Goal: Complete application form: Complete application form

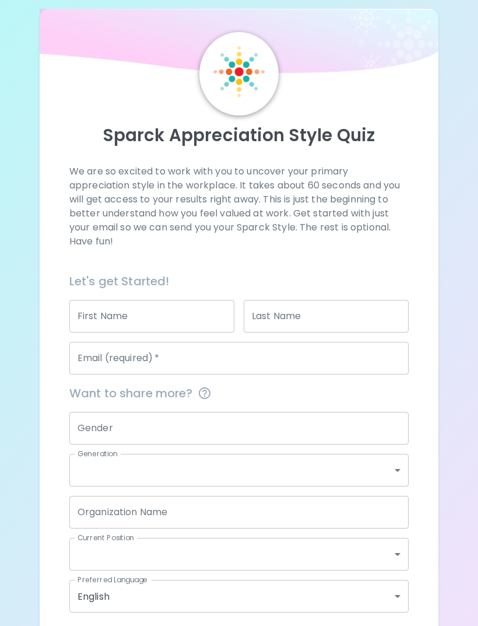
scroll to position [30, 0]
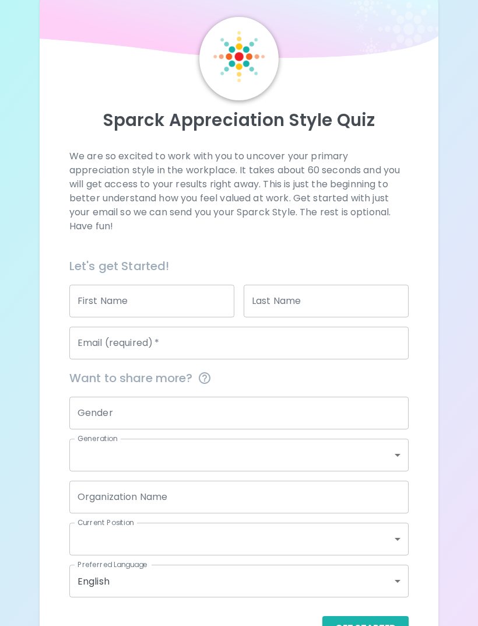
click at [191, 292] on input "First Name" at bounding box center [151, 301] width 165 height 33
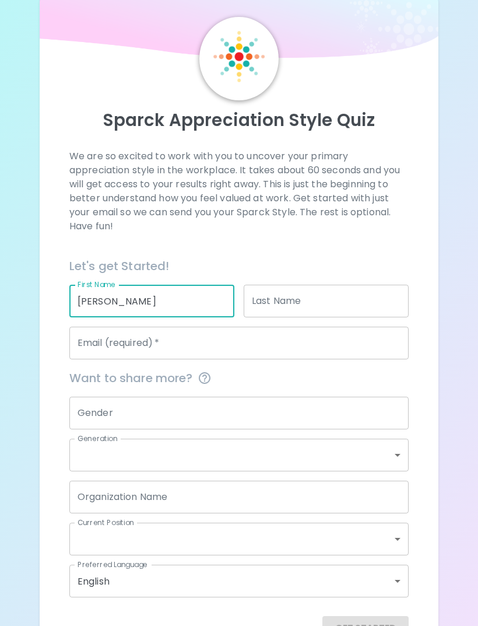
type input "[PERSON_NAME]"
click at [342, 300] on input "Last Name" at bounding box center [326, 301] width 165 height 33
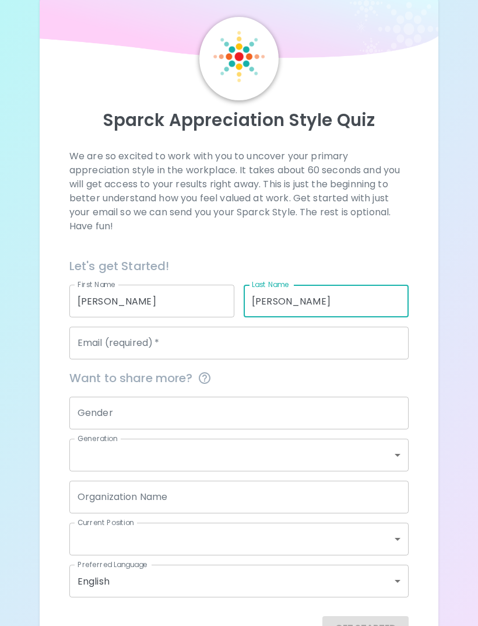
type input "[PERSON_NAME]"
click at [345, 329] on input "Email (required)   *" at bounding box center [238, 343] width 339 height 33
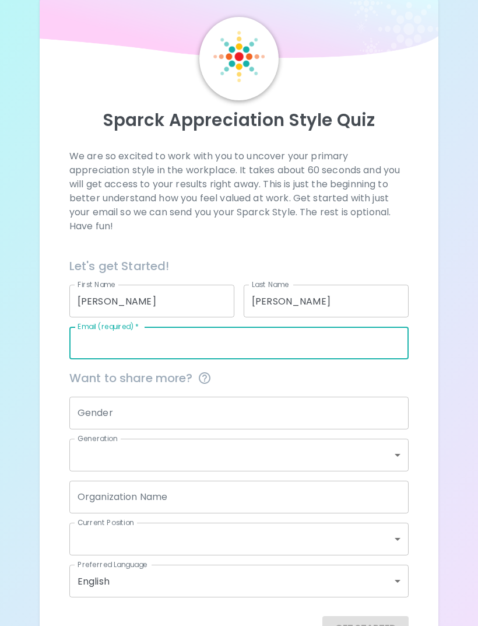
type input "G"
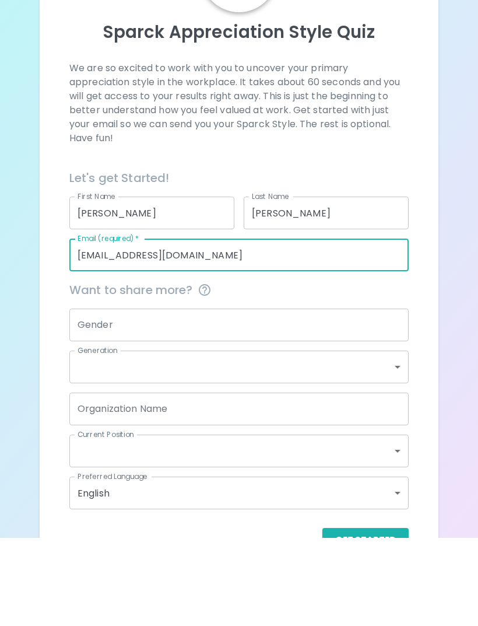
type input "[EMAIL_ADDRESS][DOMAIN_NAME]"
click at [331, 397] on input "Gender" at bounding box center [238, 413] width 339 height 33
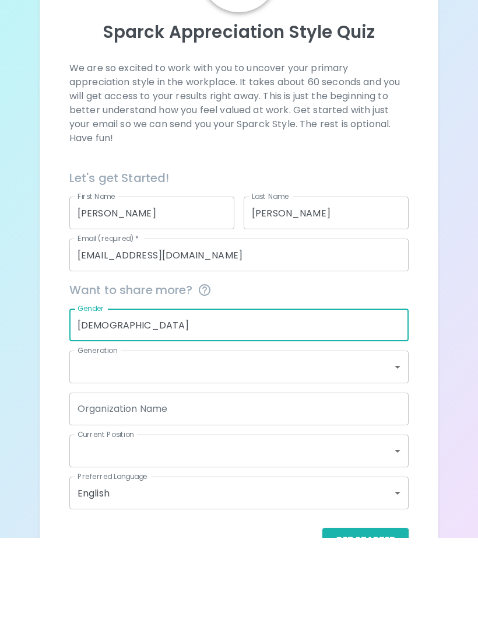
type input "[DEMOGRAPHIC_DATA]"
click at [378, 363] on body "Sparck Appreciation Style Quiz We are so excited to work with you to uncover yo…" at bounding box center [239, 316] width 478 height 693
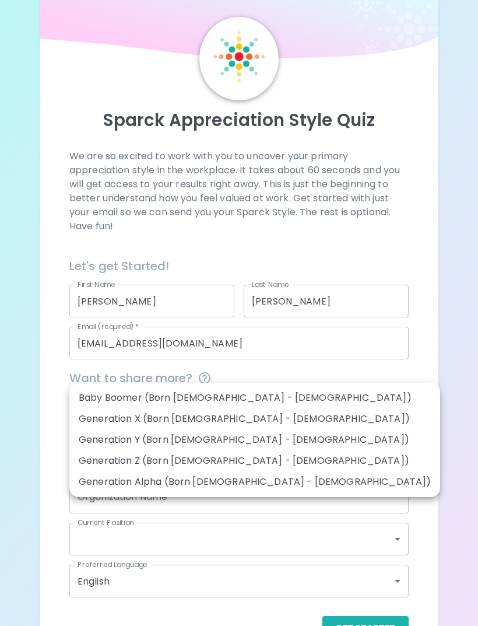
click at [239, 459] on li "Generation Z (Born [DEMOGRAPHIC_DATA] - [DEMOGRAPHIC_DATA])" at bounding box center [254, 460] width 371 height 21
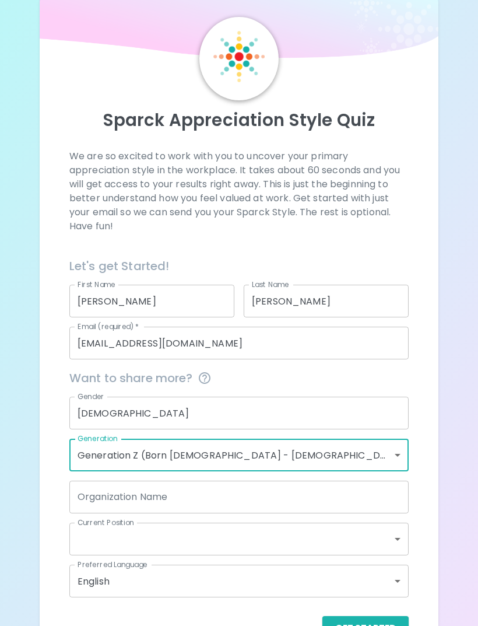
type input "generation_z"
click at [244, 491] on input "Organization Name" at bounding box center [238, 496] width 339 height 33
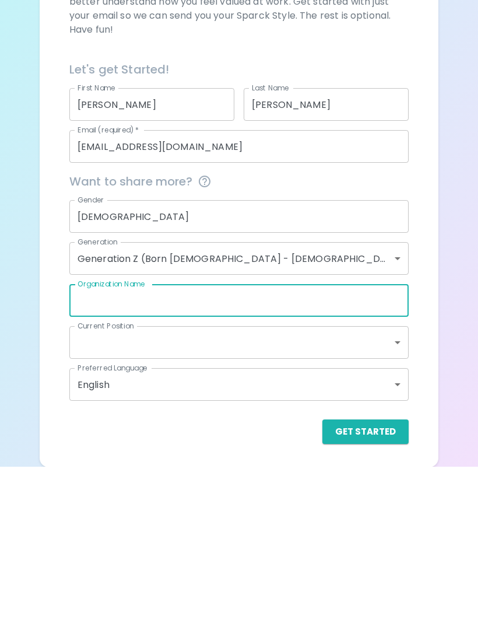
click at [377, 341] on body "Sparck Appreciation Style Quiz We are so excited to work with you to uncover yo…" at bounding box center [239, 279] width 478 height 693
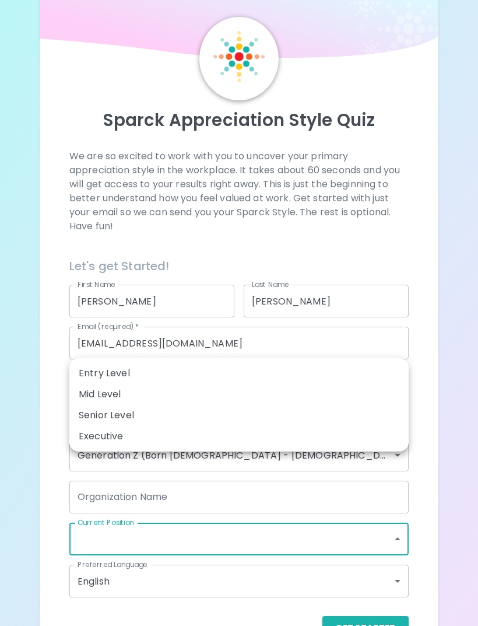
click at [168, 370] on li "Entry Level" at bounding box center [238, 373] width 339 height 21
type input "entry_level"
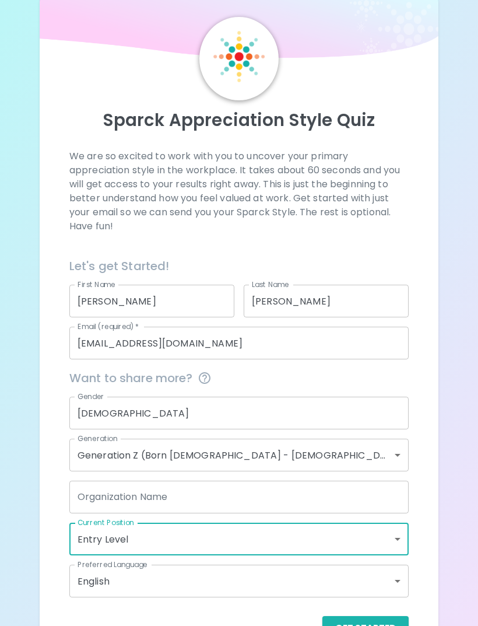
click at [387, 624] on button "Get Started" at bounding box center [365, 628] width 86 height 24
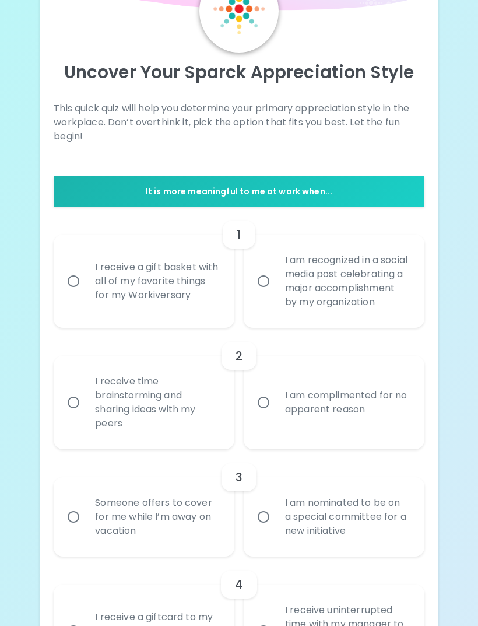
scroll to position [78, 0]
click at [363, 296] on div "I am recognized in a social media post celebrating a major accomplishment by my…" at bounding box center [347, 281] width 142 height 84
click at [276, 293] on input "I am recognized in a social media post celebrating a major accomplishment by my…" at bounding box center [263, 281] width 24 height 24
radio input "true"
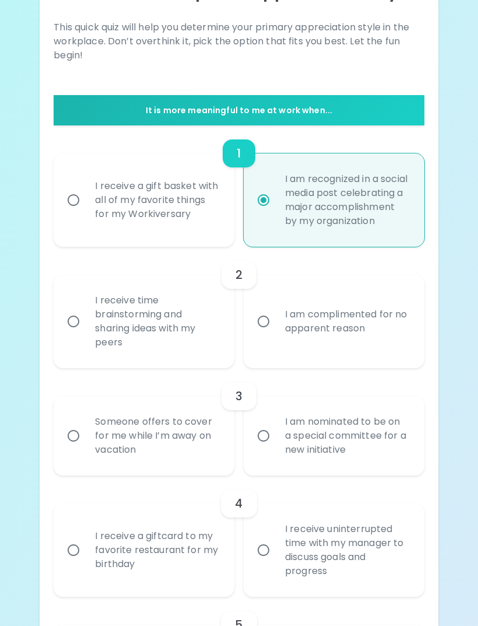
scroll to position [171, 0]
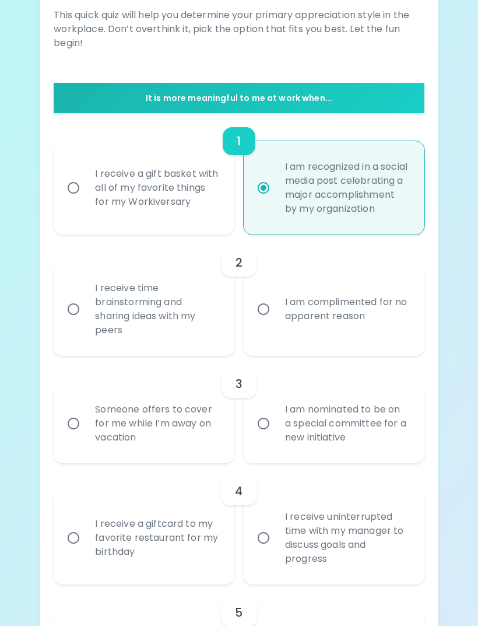
click at [131, 458] on div "Someone offers to cover for me while I’m away on vacation" at bounding box center [157, 423] width 142 height 70
click at [86, 436] on input "Someone offers to cover for me while I’m away on vacation" at bounding box center [73, 423] width 24 height 24
radio input "false"
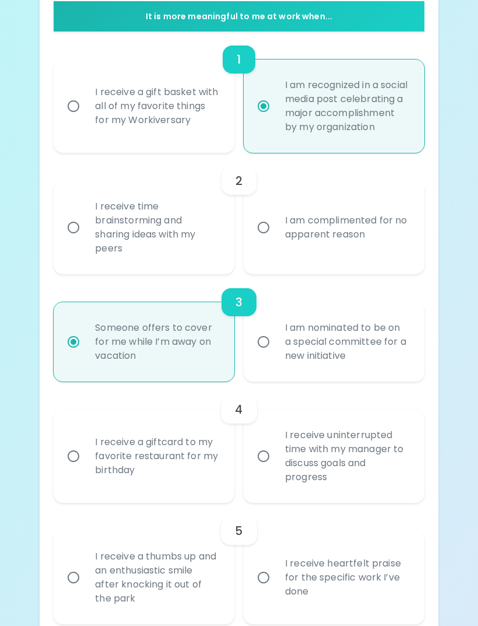
scroll to position [264, 0]
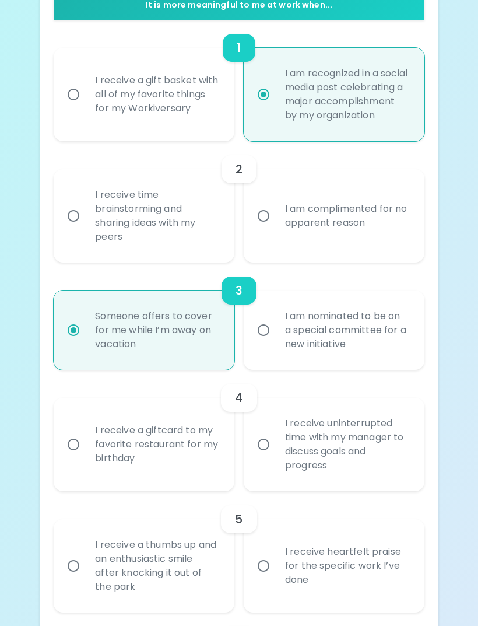
click at [364, 230] on div "I am complimented for no apparent reason" at bounding box center [347, 216] width 142 height 56
click at [276, 228] on input "I am complimented for no apparent reason" at bounding box center [263, 216] width 24 height 24
radio input "false"
radio input "true"
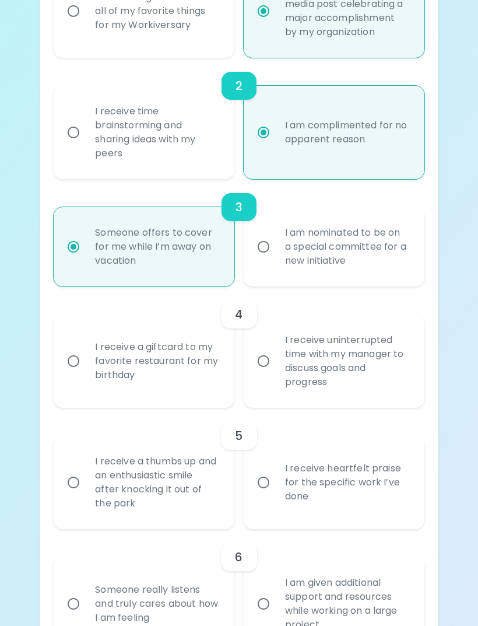
scroll to position [357, 0]
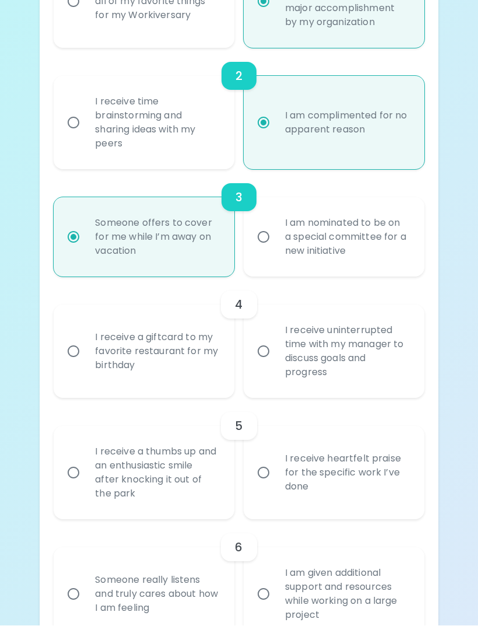
click at [178, 373] on div "I receive a giftcard to my favorite restaurant for my birthday" at bounding box center [157, 352] width 142 height 70
click at [86, 364] on input "I receive a giftcard to my favorite restaurant for my birthday" at bounding box center [73, 351] width 24 height 24
radio input "false"
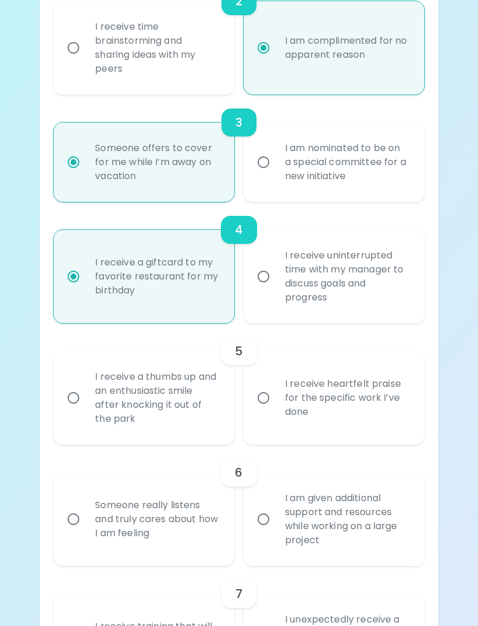
scroll to position [451, 0]
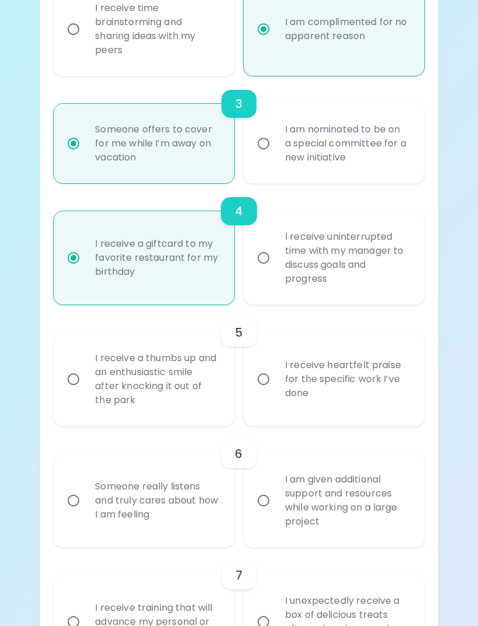
click at [166, 391] on div "I receive a thumbs up and an enthusiastic smile after knocking it out of the pa…" at bounding box center [157, 379] width 142 height 84
click at [86, 391] on input "I receive a thumbs up and an enthusiastic smile after knocking it out of the pa…" at bounding box center [73, 379] width 24 height 24
radio input "false"
radio input "true"
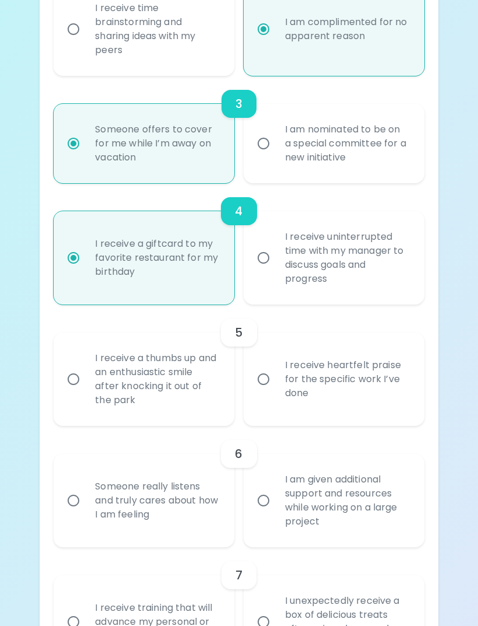
radio input "false"
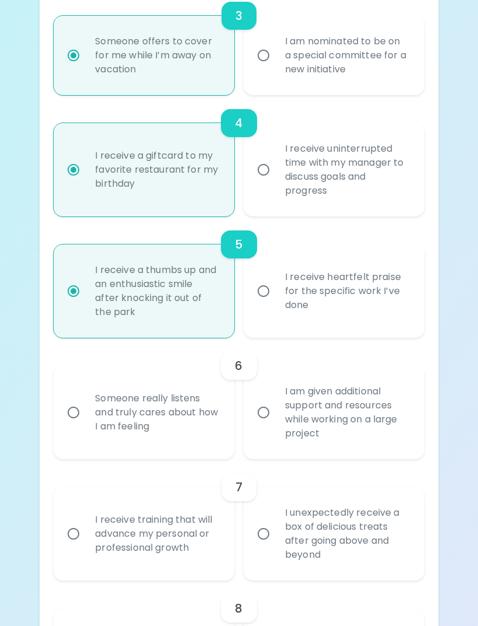
scroll to position [543, 0]
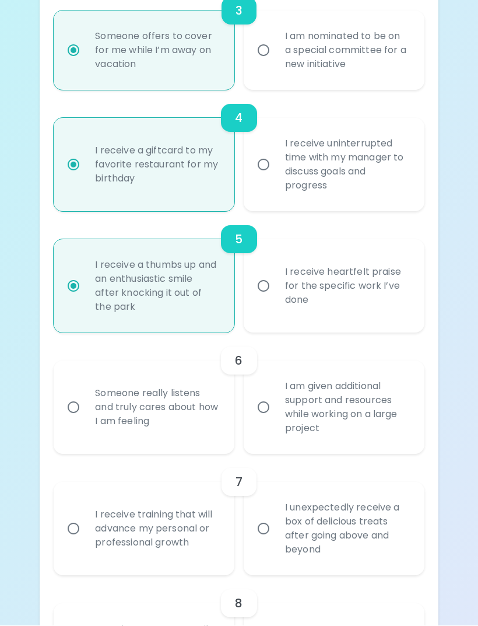
click at [179, 411] on div "Someone really listens and truly cares about how I am feeling" at bounding box center [157, 408] width 142 height 70
click at [86, 411] on input "Someone really listens and truly cares about how I am feeling" at bounding box center [73, 407] width 24 height 24
radio input "false"
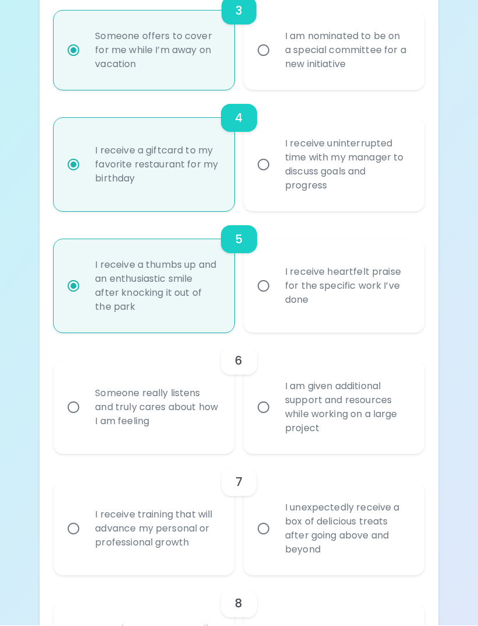
radio input "true"
radio input "false"
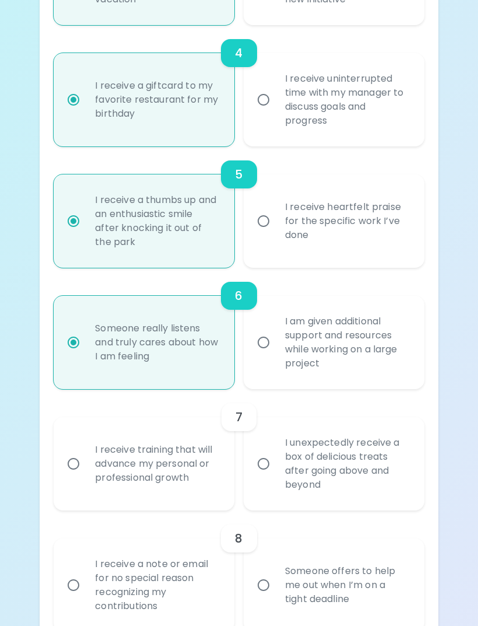
scroll to position [637, 0]
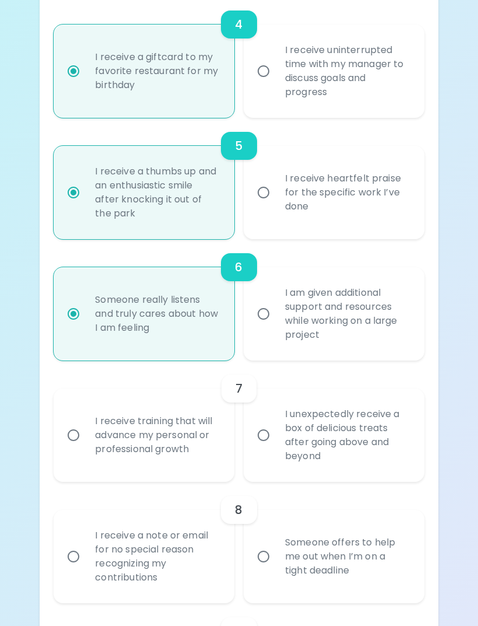
click at [413, 215] on div "I receive heartfelt praise for the specific work I’ve done" at bounding box center [347, 192] width 142 height 70
click at [276, 205] on input "I receive heartfelt praise for the specific work I’ve done" at bounding box center [263, 192] width 24 height 24
radio input "false"
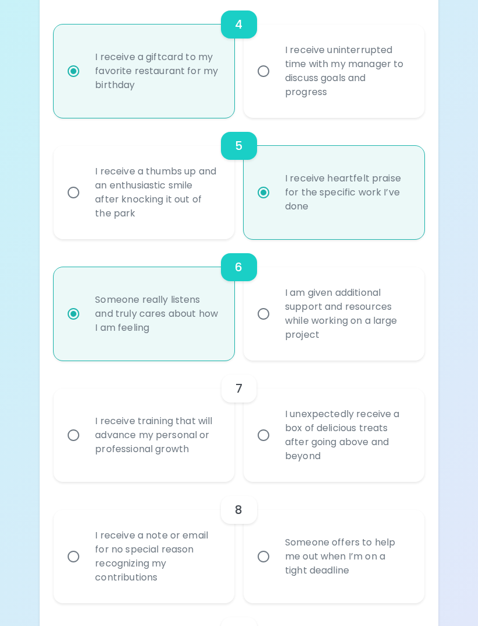
radio input "false"
radio input "true"
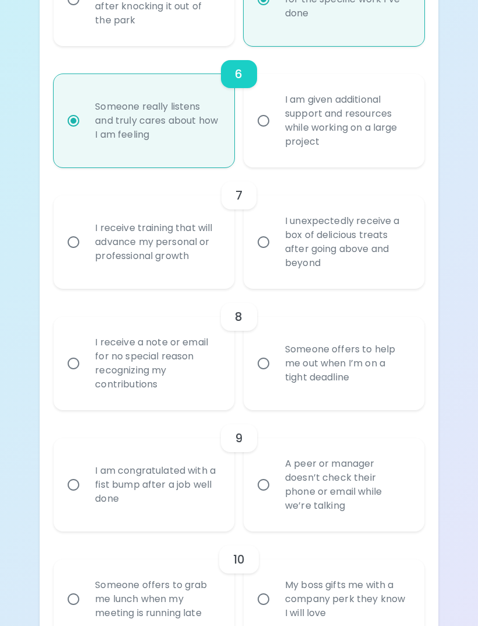
scroll to position [838, 0]
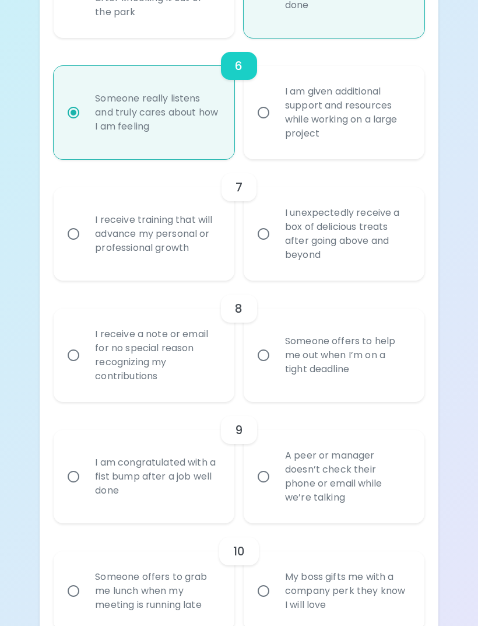
click at [374, 250] on div "I unexpectedly receive a box of delicious treats after going above and beyond" at bounding box center [347, 234] width 142 height 84
click at [276, 247] on input "I unexpectedly receive a box of delicious treats after going above and beyond" at bounding box center [263, 234] width 24 height 24
radio input "false"
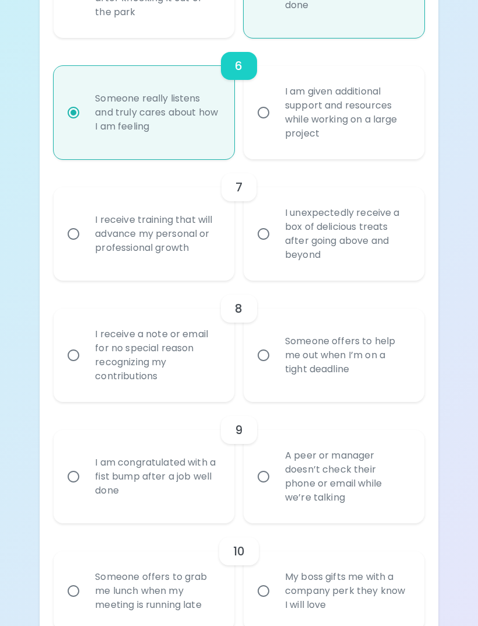
radio input "false"
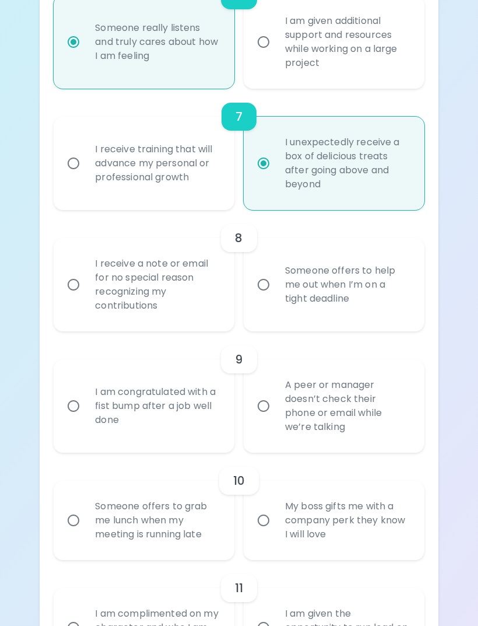
scroll to position [931, 0]
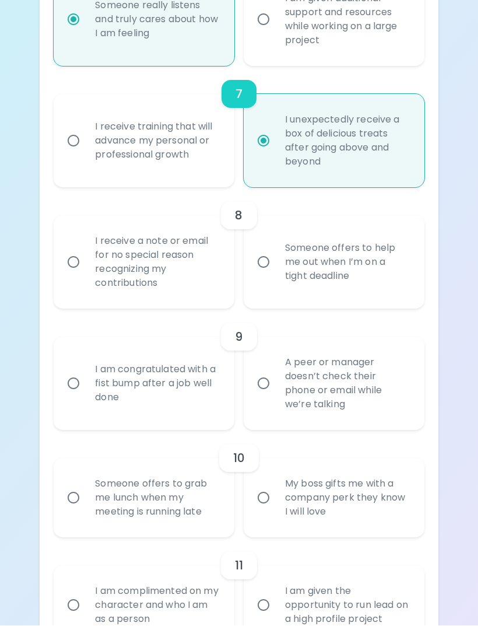
click at [386, 291] on div "Someone offers to help me out when I’m on a tight deadline" at bounding box center [347, 262] width 142 height 70
click at [276, 275] on input "Someone offers to help me out when I’m on a tight deadline" at bounding box center [263, 262] width 24 height 24
radio input "false"
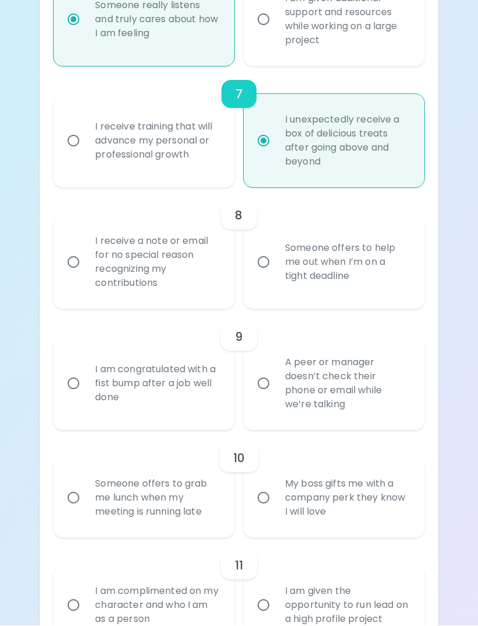
radio input "false"
radio input "true"
radio input "false"
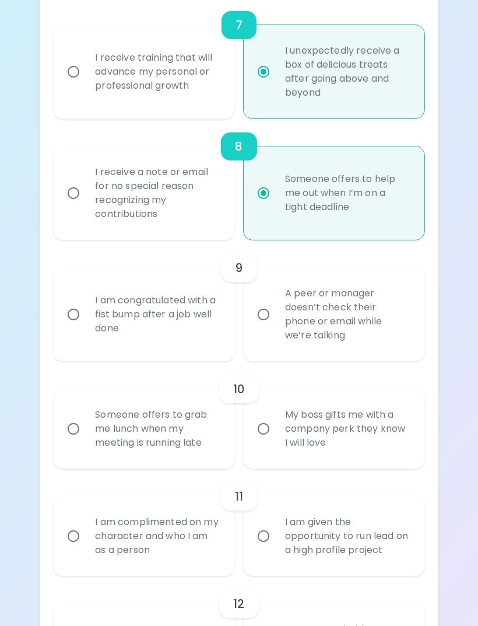
scroll to position [1025, 0]
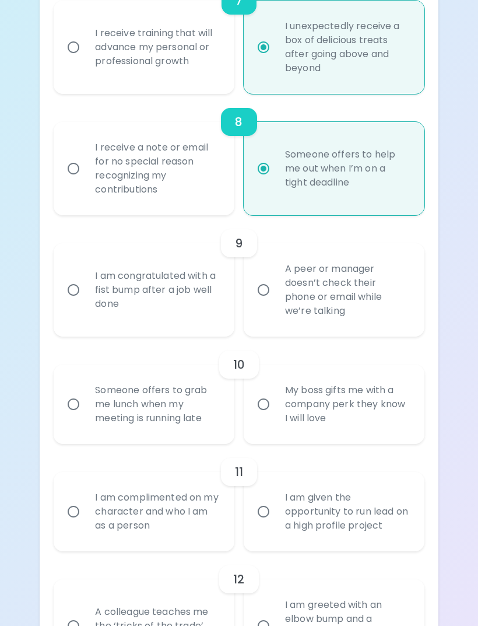
click at [405, 314] on div "A peer or manager doesn’t check their phone or email while we’re talking" at bounding box center [347, 290] width 142 height 84
click at [276, 303] on input "A peer or manager doesn’t check their phone or email while we’re talking" at bounding box center [263, 290] width 24 height 24
radio input "false"
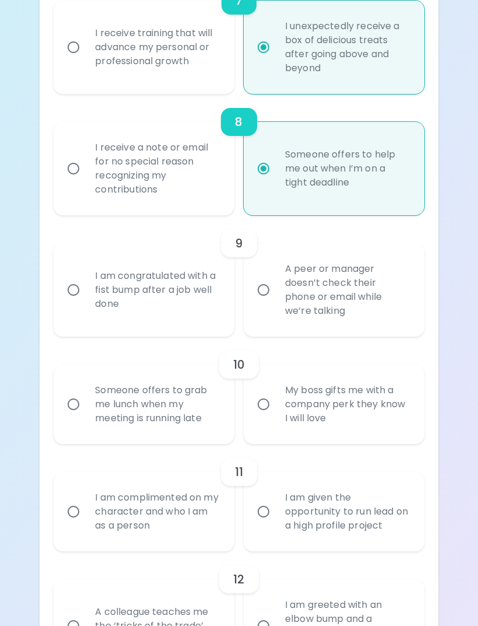
radio input "false"
radio input "true"
radio input "false"
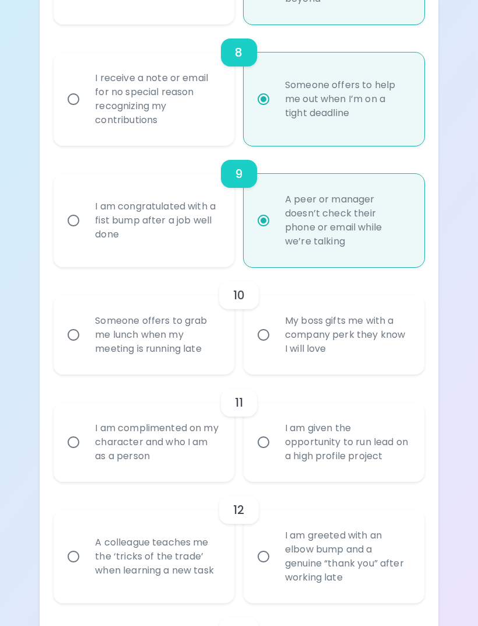
scroll to position [1118, 0]
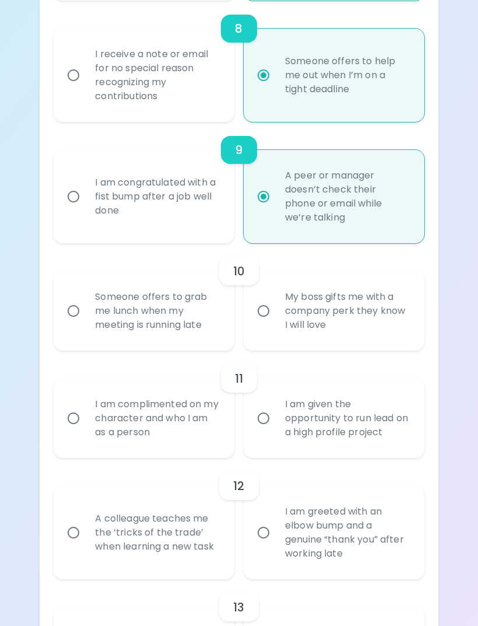
click at [402, 339] on div "My boss gifts me with a company perk they know I will love" at bounding box center [347, 311] width 142 height 70
click at [276, 324] on input "My boss gifts me with a company perk they know I will love" at bounding box center [263, 311] width 24 height 24
radio input "false"
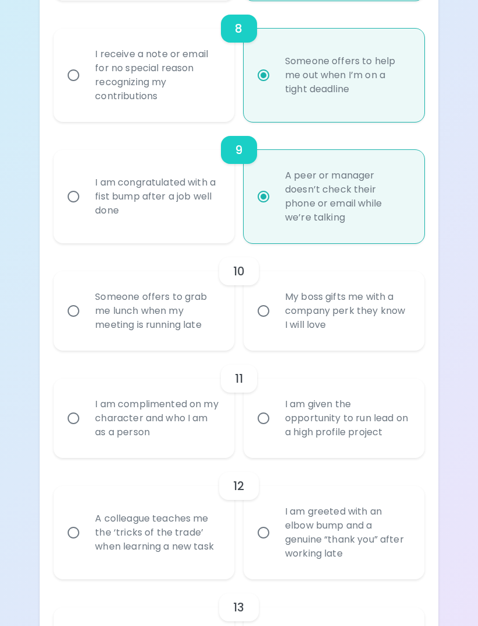
radio input "false"
radio input "true"
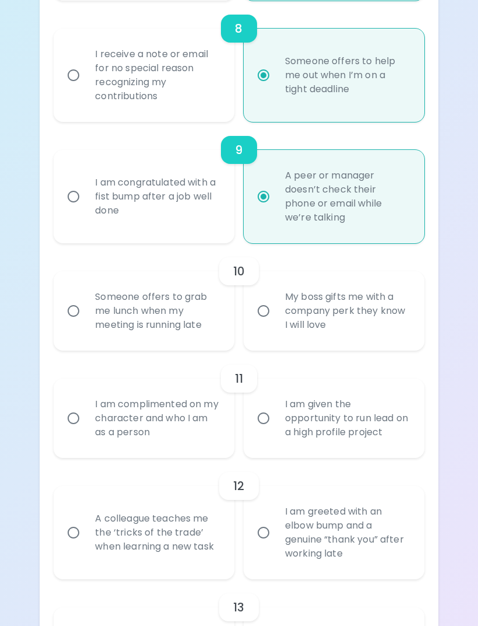
radio input "false"
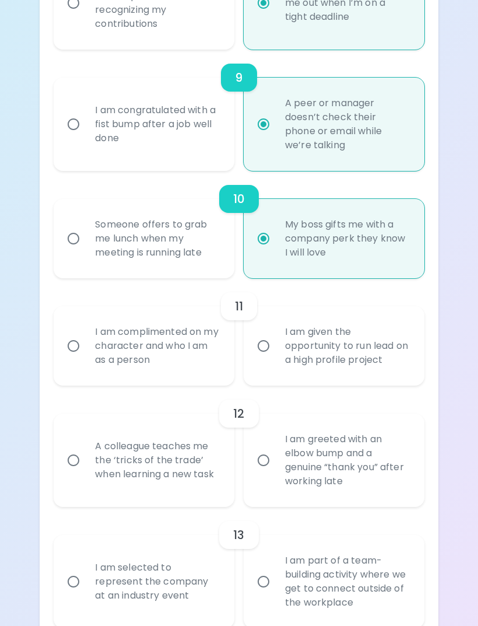
scroll to position [1211, 0]
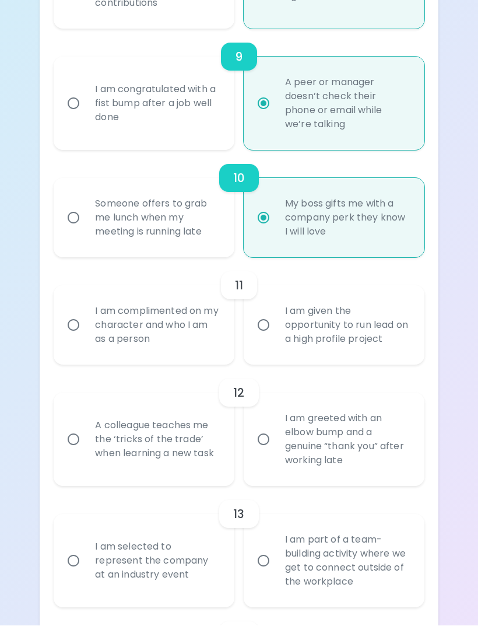
click at [402, 352] on div "I am given the opportunity to run lead on a high profile project" at bounding box center [347, 325] width 142 height 70
click at [276, 338] on input "I am given the opportunity to run lead on a high profile project" at bounding box center [263, 325] width 24 height 24
radio input "false"
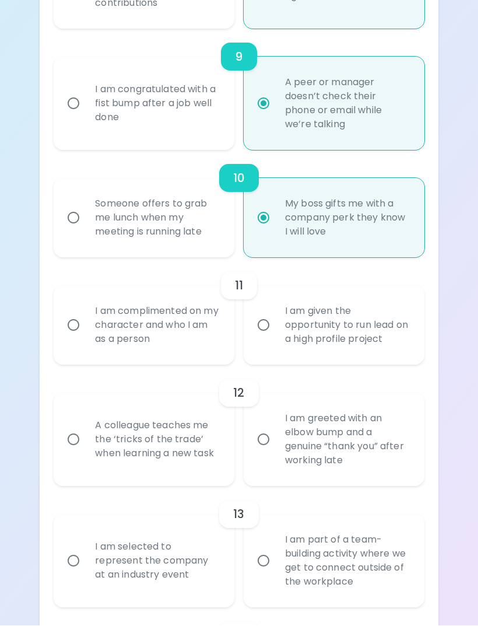
radio input "false"
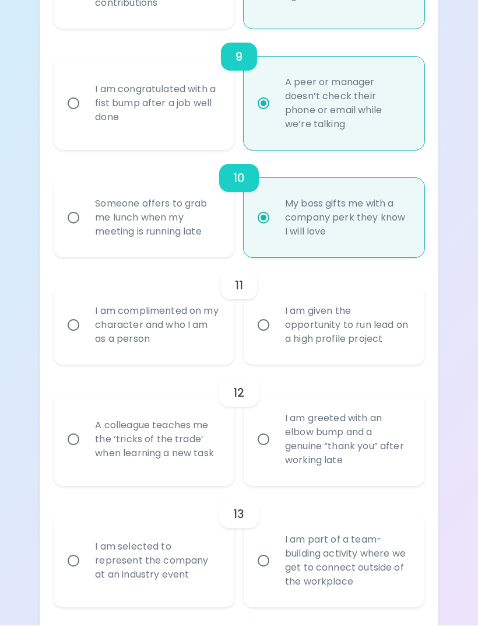
radio input "true"
radio input "false"
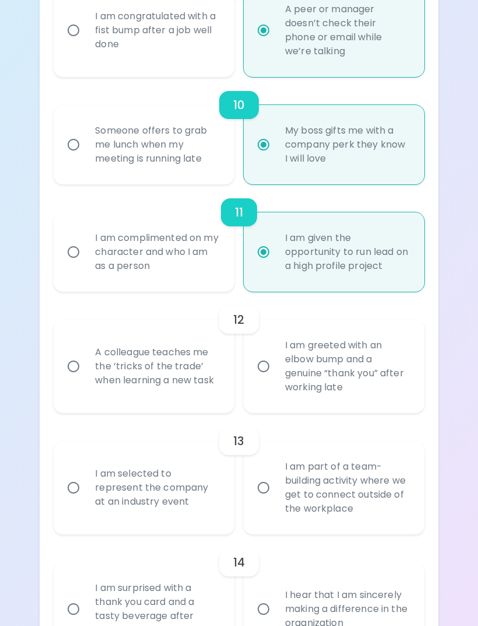
scroll to position [1304, 0]
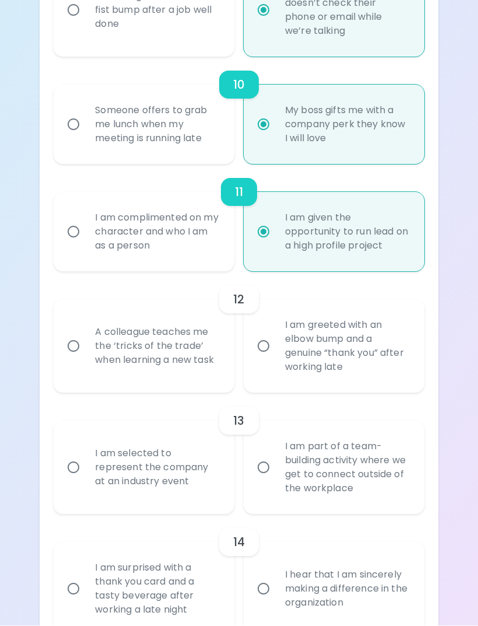
click at [227, 356] on div "A colleague teaches me the ‘tricks of the trade’ when learning a new task" at bounding box center [157, 346] width 142 height 70
click at [86, 356] on input "A colleague teaches me the ‘tricks of the trade’ when learning a new task" at bounding box center [73, 346] width 24 height 24
radio input "false"
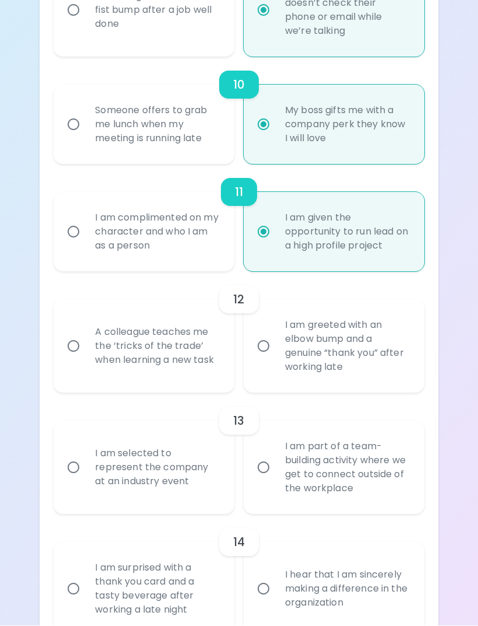
radio input "false"
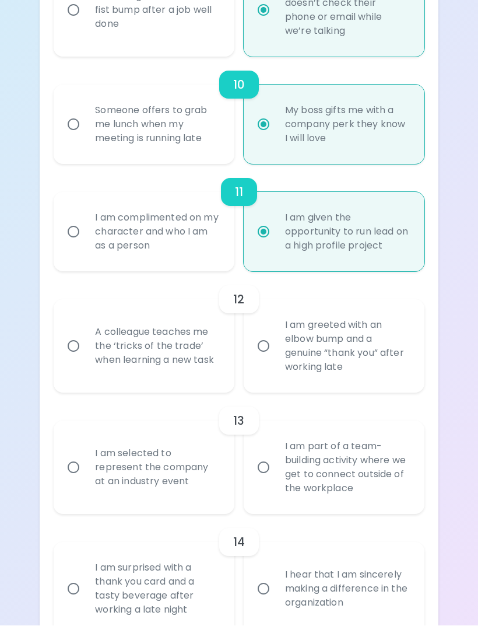
radio input "false"
radio input "true"
radio input "false"
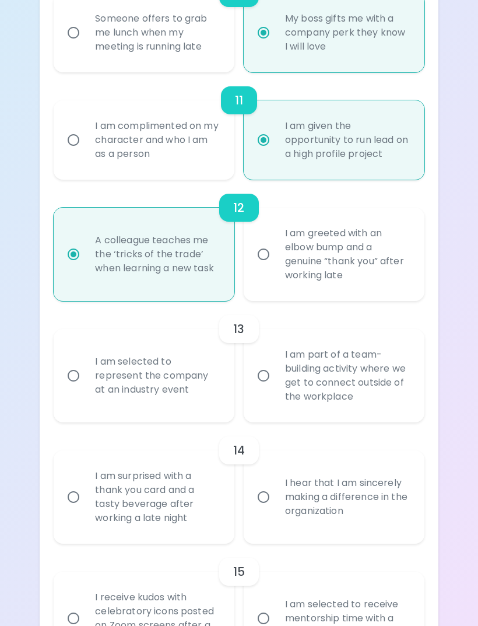
scroll to position [1398, 0]
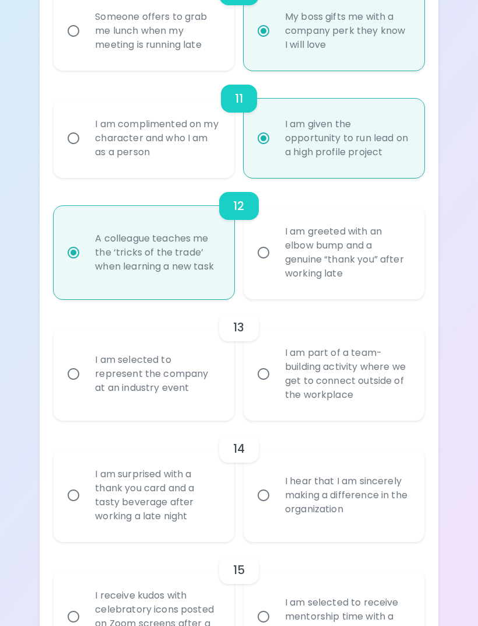
click at [350, 291] on div "I am greeted with an elbow bump and a genuine “thank you” after working late" at bounding box center [347, 253] width 142 height 84
click at [276, 265] on input "I am greeted with an elbow bump and a genuine “thank you” after working late" at bounding box center [263, 253] width 24 height 24
radio input "false"
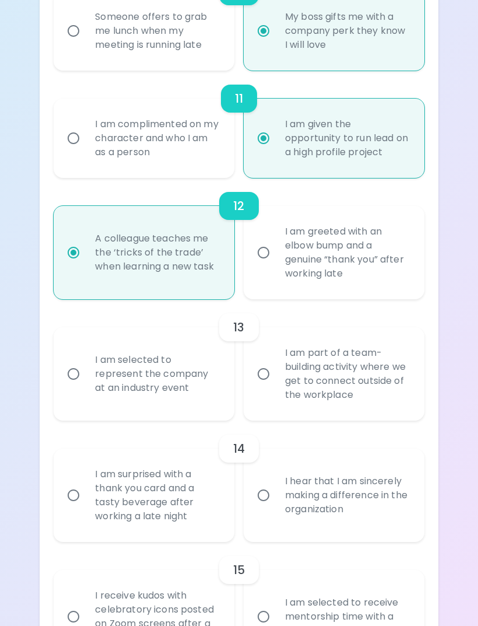
radio input "false"
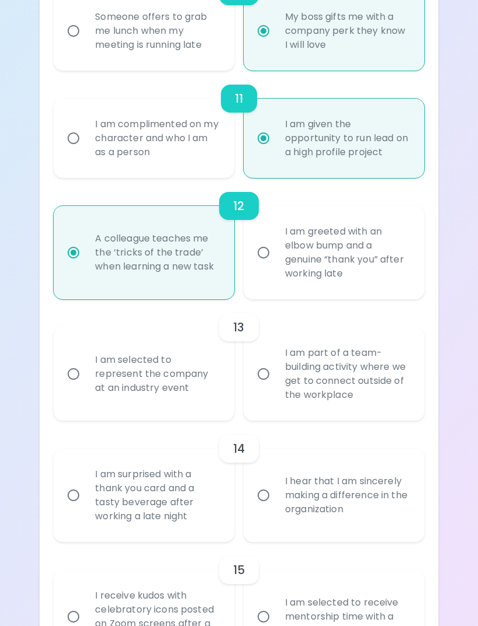
radio input "false"
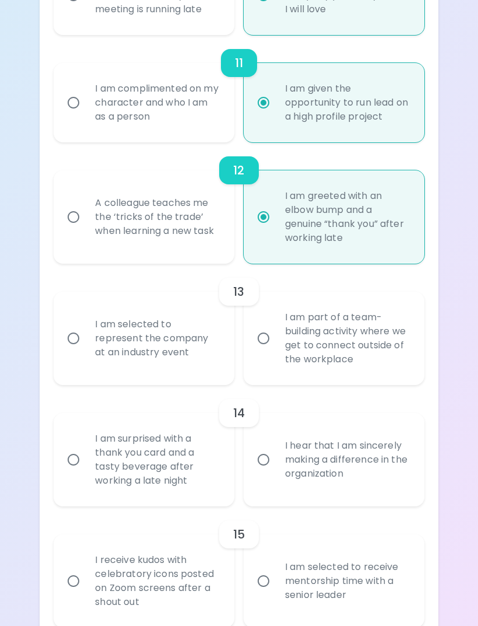
scroll to position [1469, 0]
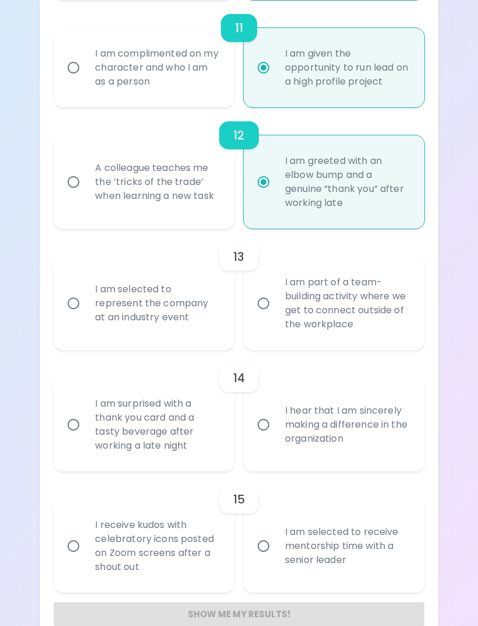
click at [202, 296] on div "I am selected to represent the company at an industry event" at bounding box center [157, 303] width 142 height 70
click at [86, 296] on input "I am selected to represent the company at an industry event" at bounding box center [73, 303] width 24 height 24
radio input "false"
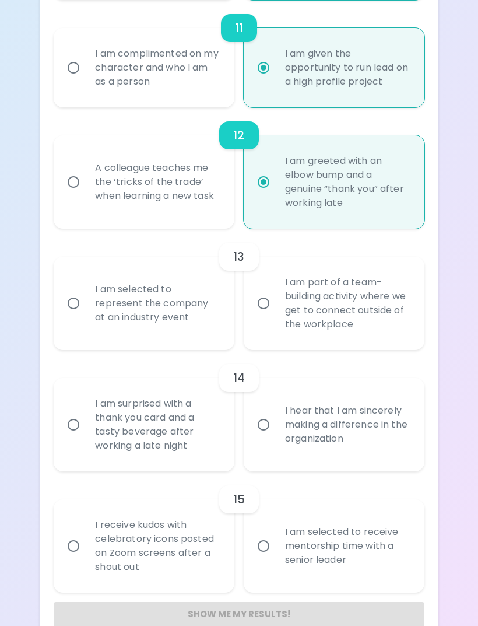
radio input "false"
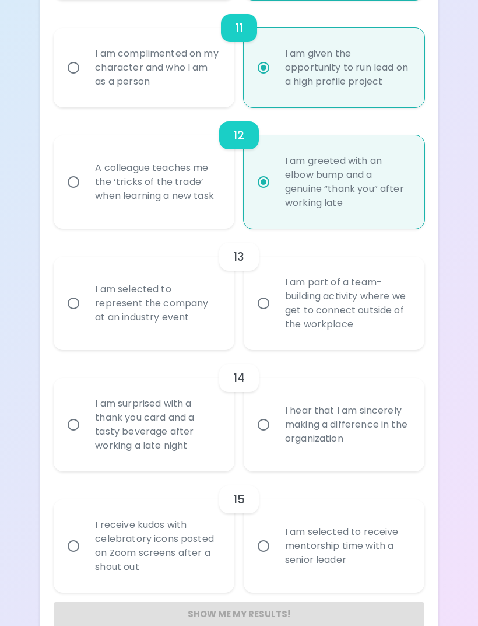
radio input "false"
radio input "true"
radio input "false"
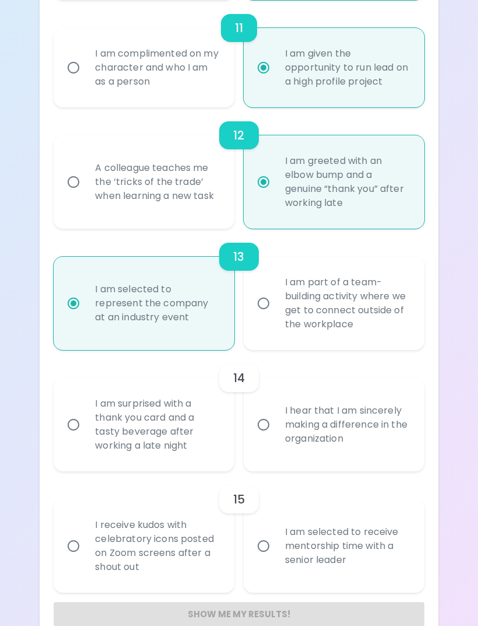
click at [352, 445] on div "I hear that I am sincerely making a difference in the organization" at bounding box center [347, 425] width 142 height 70
click at [276, 437] on input "I hear that I am sincerely making a difference in the organization" at bounding box center [263, 424] width 24 height 24
radio input "false"
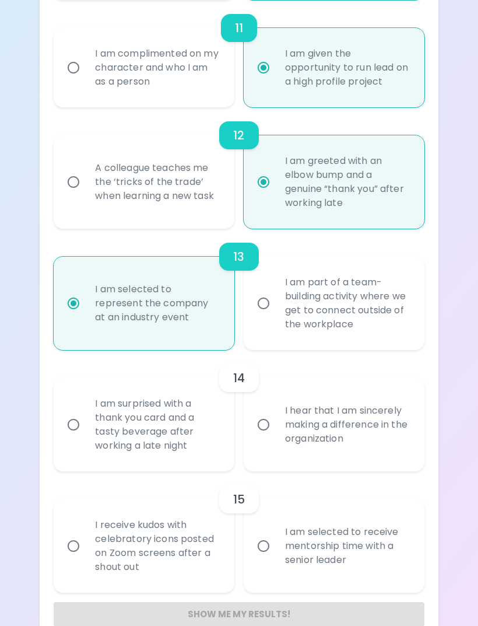
radio input "false"
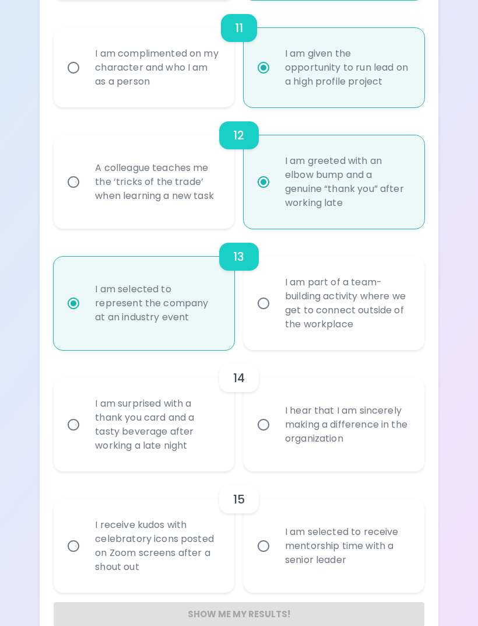
radio input "false"
radio input "true"
radio input "false"
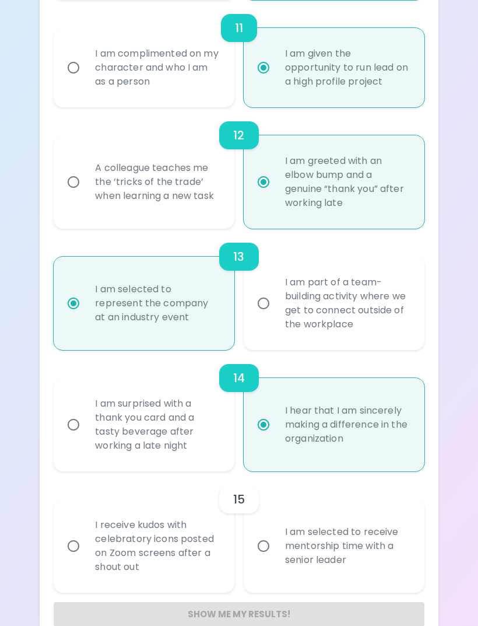
click at [350, 549] on div "I am selected to receive mentorship time with a senior leader" at bounding box center [347, 546] width 142 height 70
click at [276, 549] on input "I am selected to receive mentorship time with a senior leader" at bounding box center [263, 546] width 24 height 24
radio input "false"
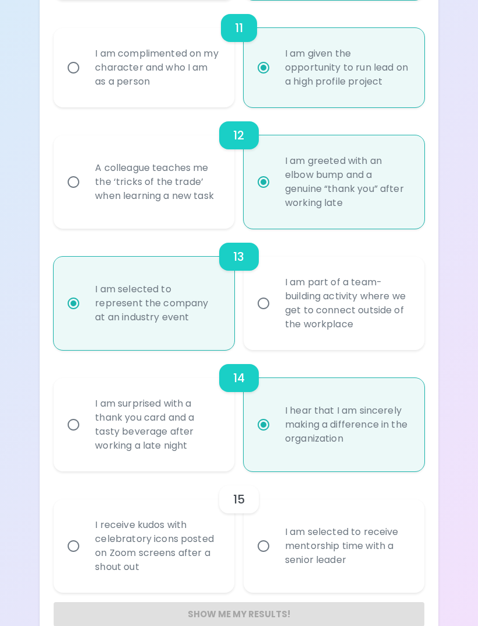
radio input "false"
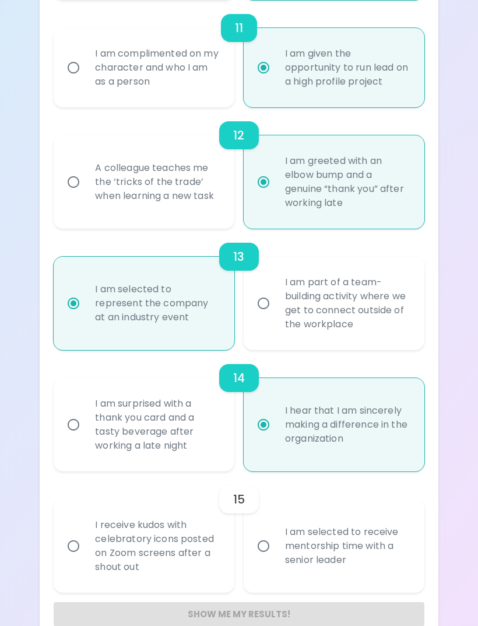
radio input "false"
radio input "true"
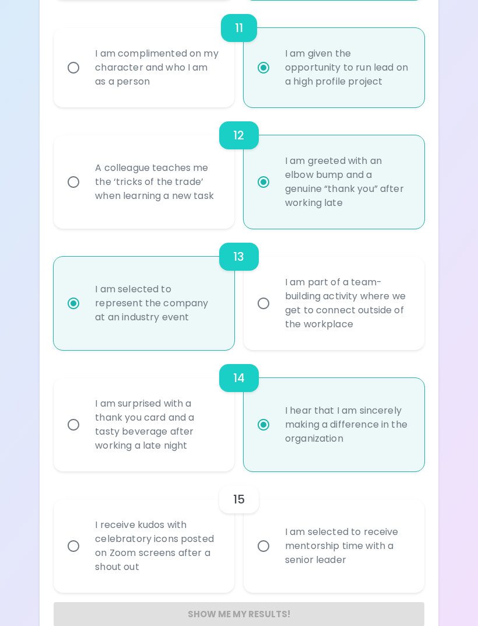
radio input "false"
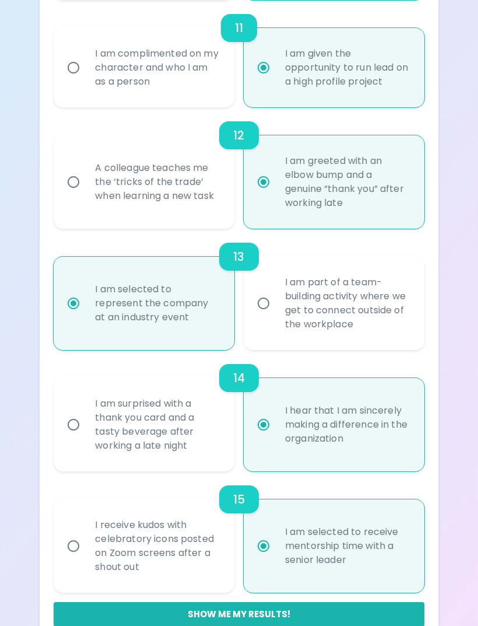
click at [349, 625] on button "Show me my results!" at bounding box center [239, 614] width 370 height 24
radio input "false"
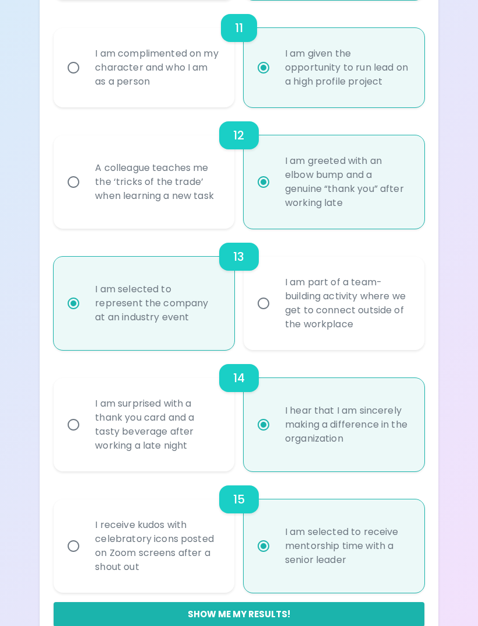
radio input "false"
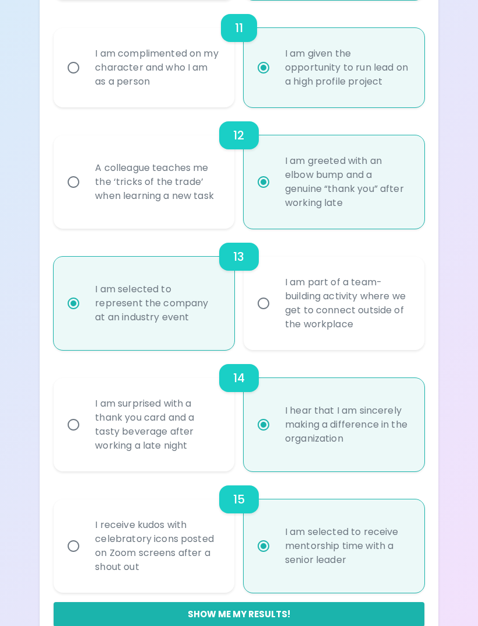
radio input "false"
radio input "true"
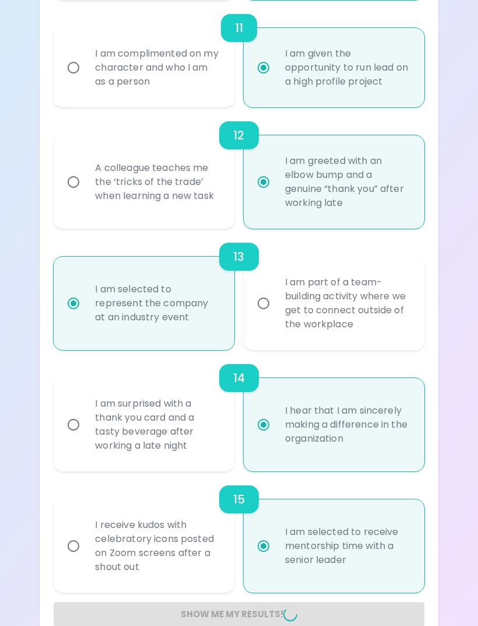
radio input "false"
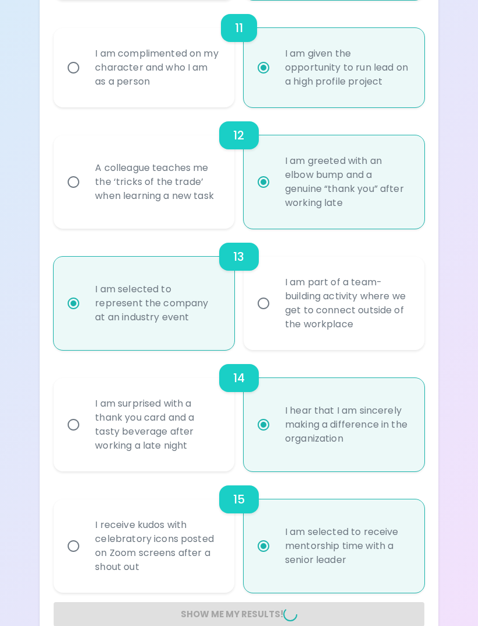
radio input "false"
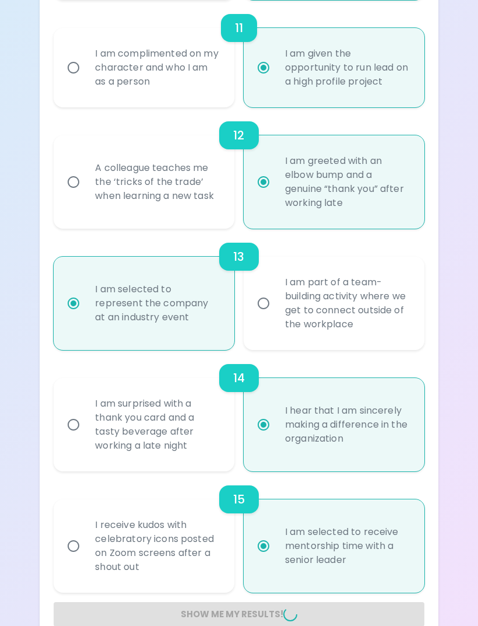
radio input "false"
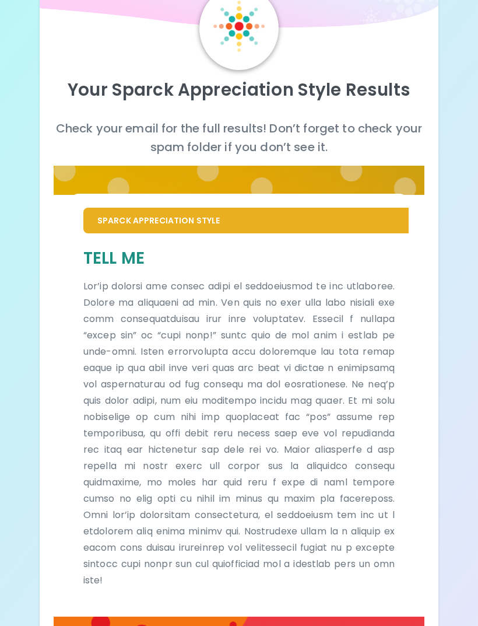
scroll to position [0, 0]
